Goal: Communication & Community: Ask a question

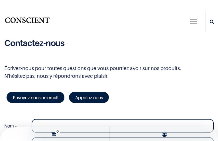
type input "EDnkrDRG"
type input "ohucecewege51@gmail.com"
type input "HBjkngkmldRpa"
